Goal: Information Seeking & Learning: Learn about a topic

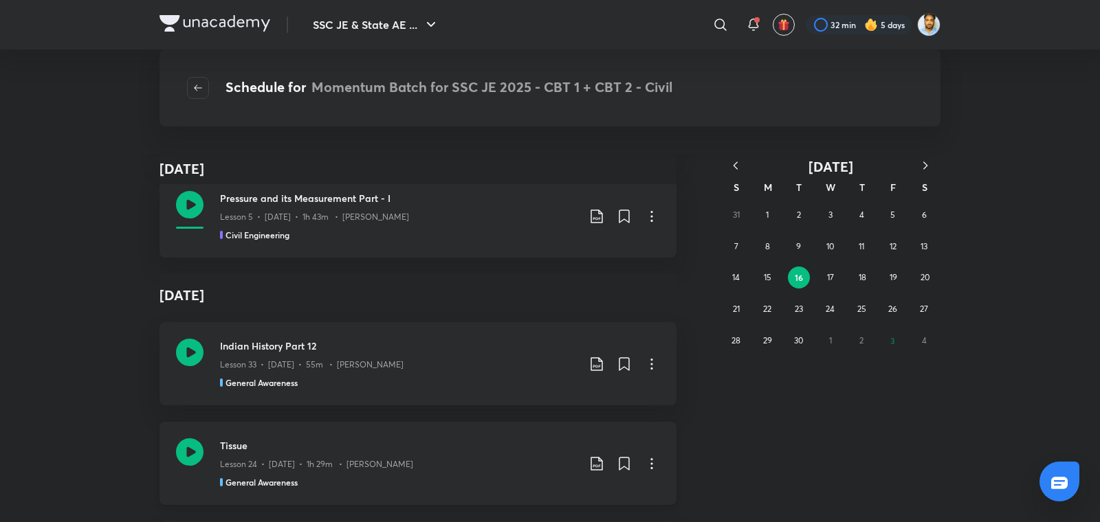
scroll to position [221028, 0]
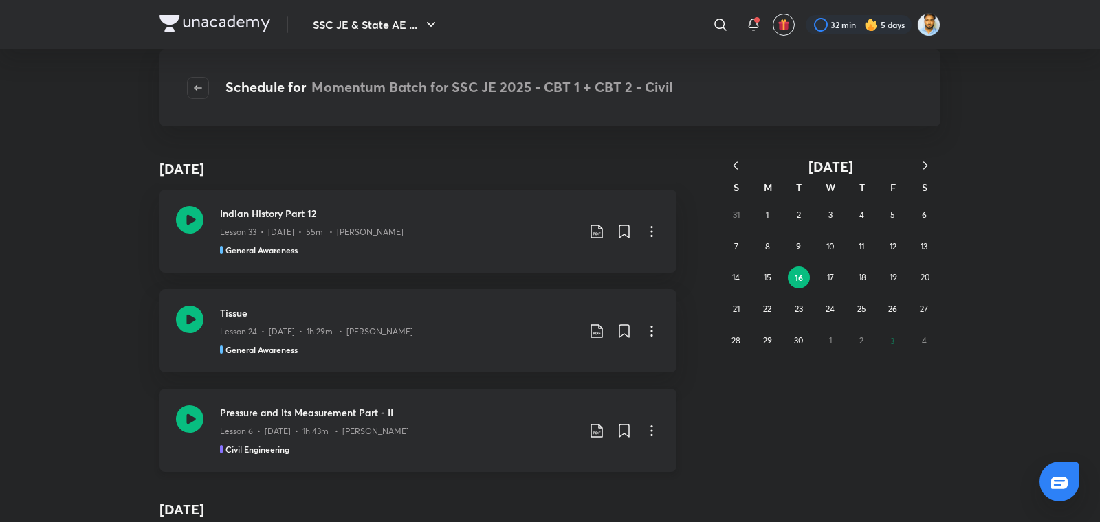
click at [324, 420] on div "Lesson 6 • [DATE] • 1h 43m • [PERSON_NAME]" at bounding box center [398, 429] width 357 height 18
